Goal: Complete application form: Complete application form

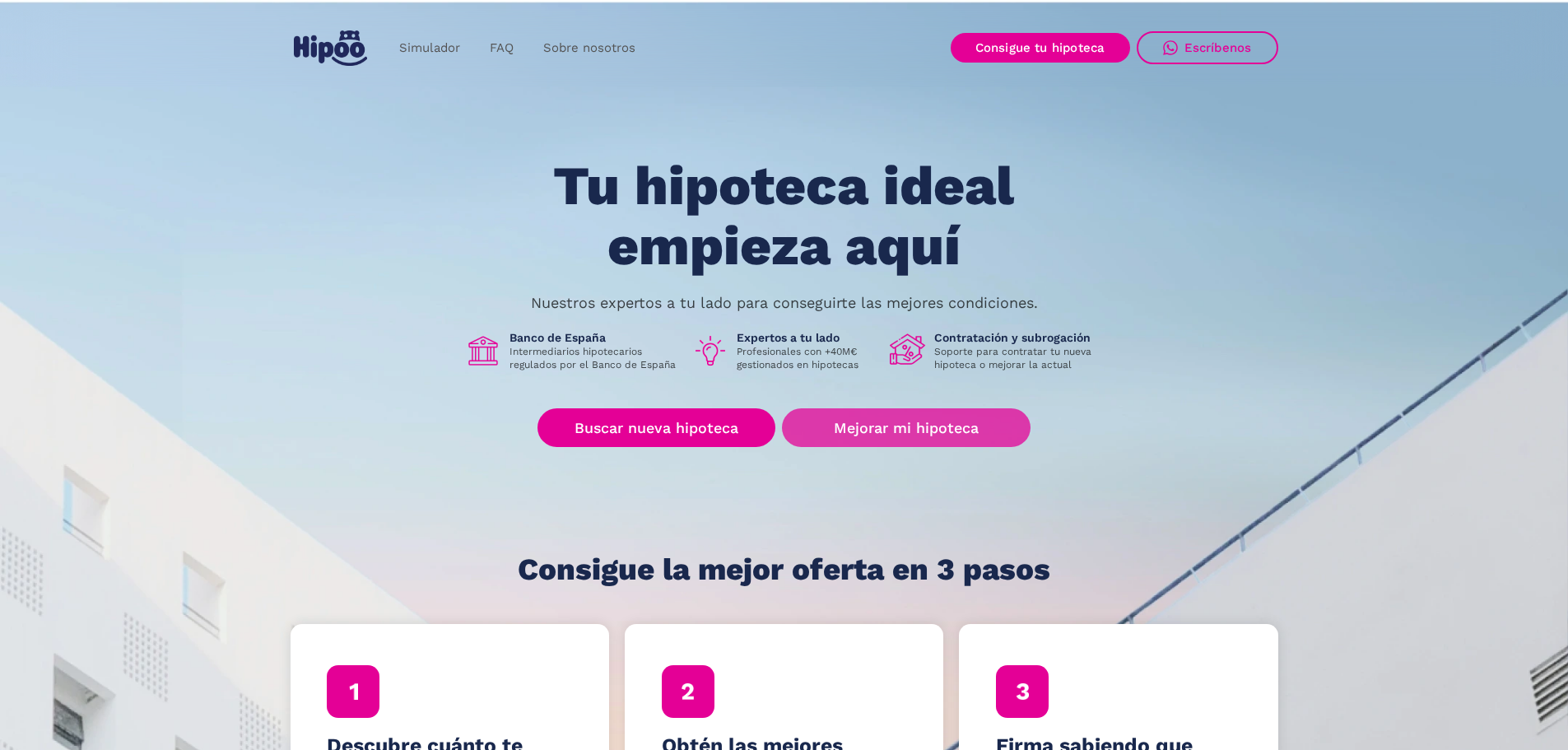
click at [861, 429] on link "Mejorar mi hipoteca" at bounding box center [906, 427] width 248 height 38
click at [881, 434] on link "Mejorar mi hipoteca" at bounding box center [906, 427] width 248 height 38
